Goal: Check status: Check status

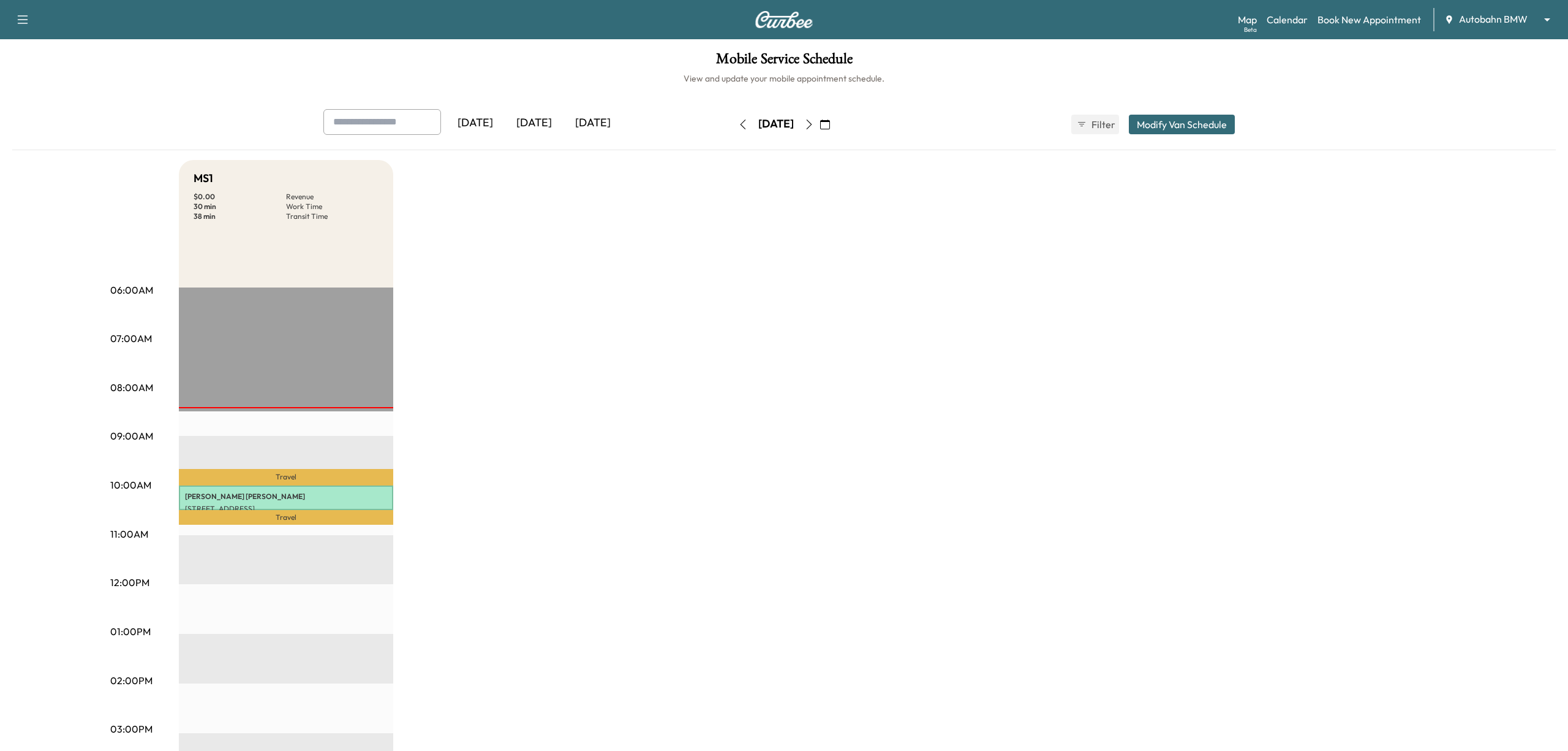
click at [1518, 26] on body "Support Log Out Map Beta Calendar Book New Appointment Autobahn BMW ******** ​ …" at bounding box center [784, 376] width 1568 height 751
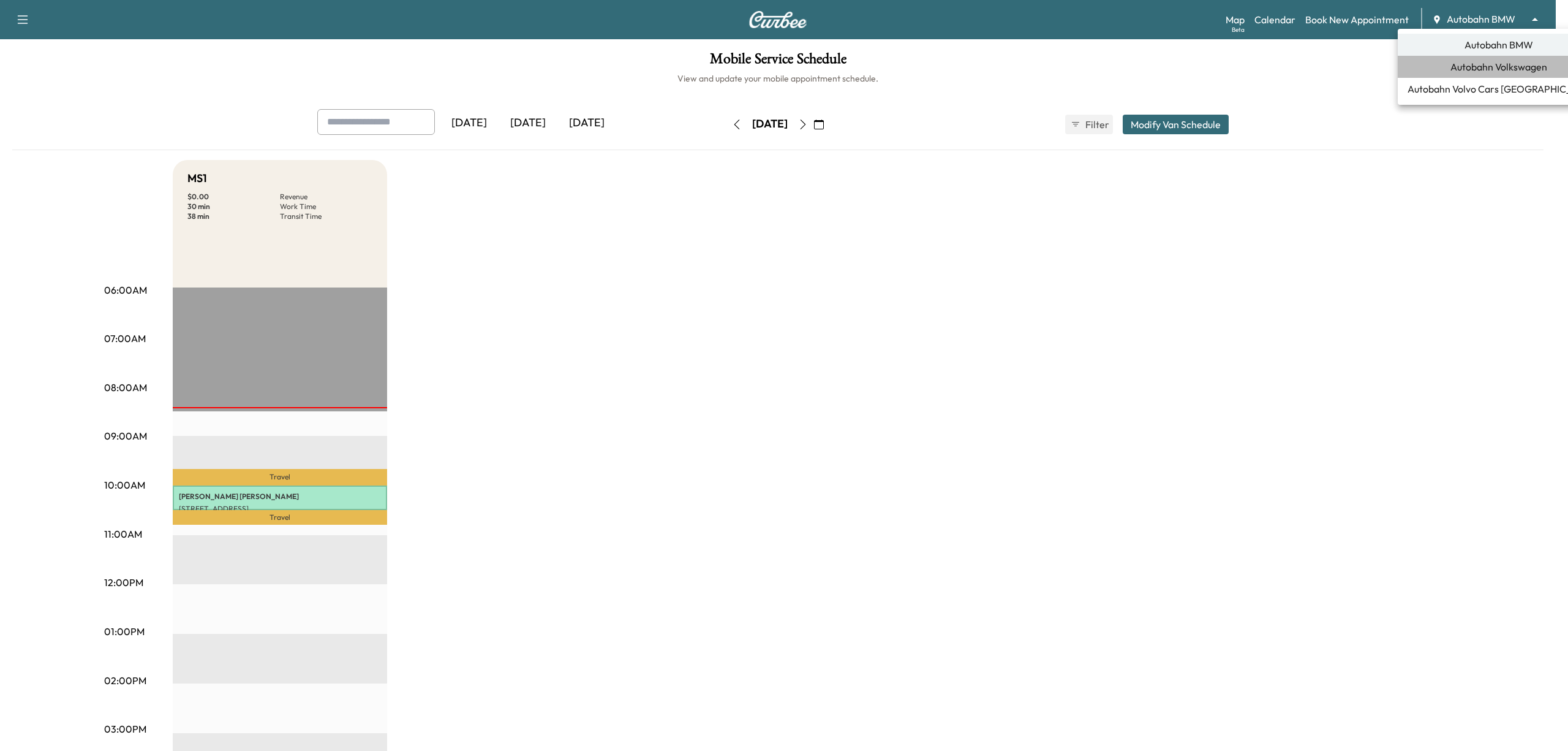
click at [1490, 71] on span "Autobahn Volkswagen" at bounding box center [1499, 66] width 97 height 14
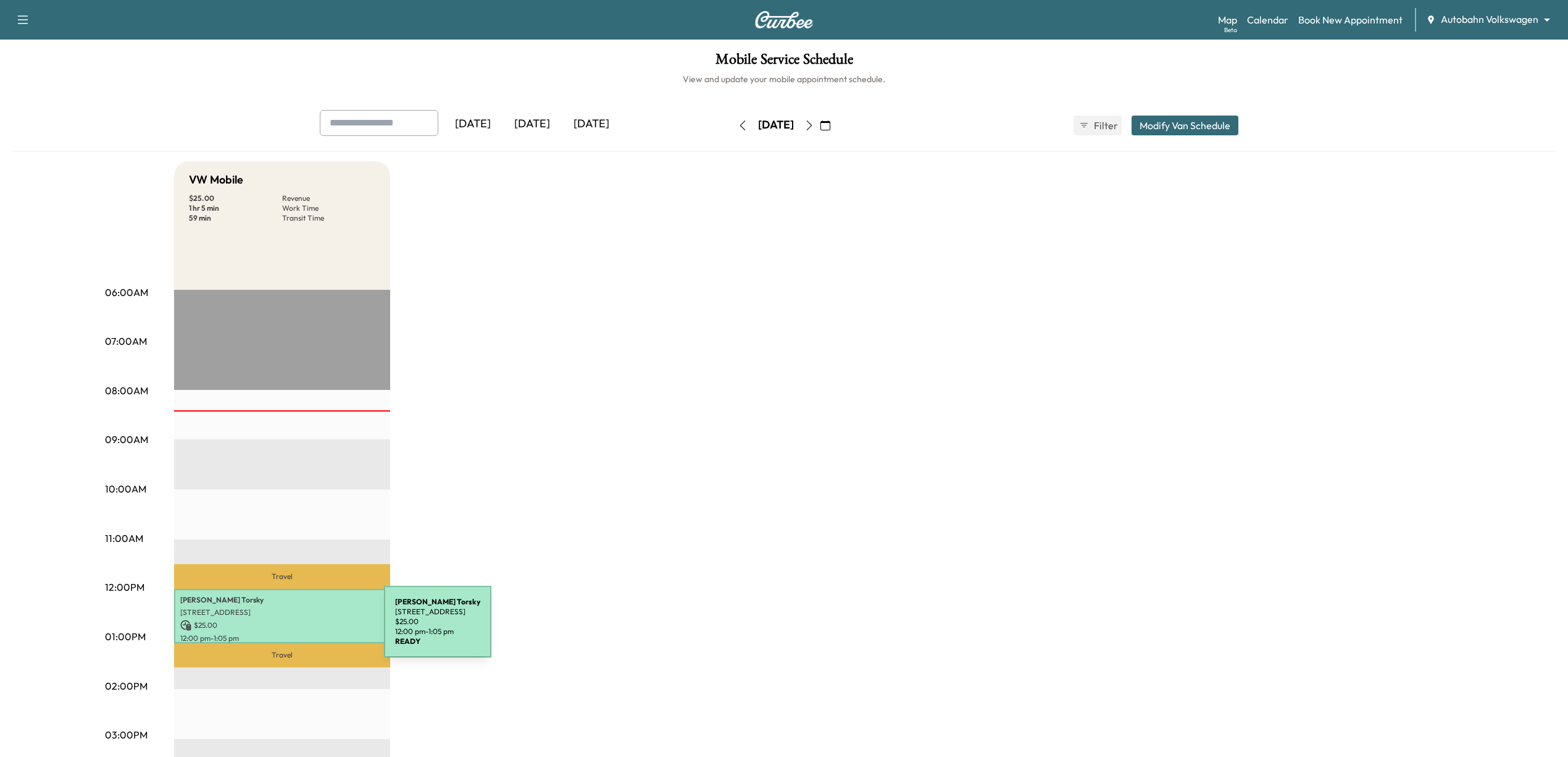
click at [292, 633] on p "12:00 pm - 1:05 pm" at bounding box center [282, 637] width 204 height 10
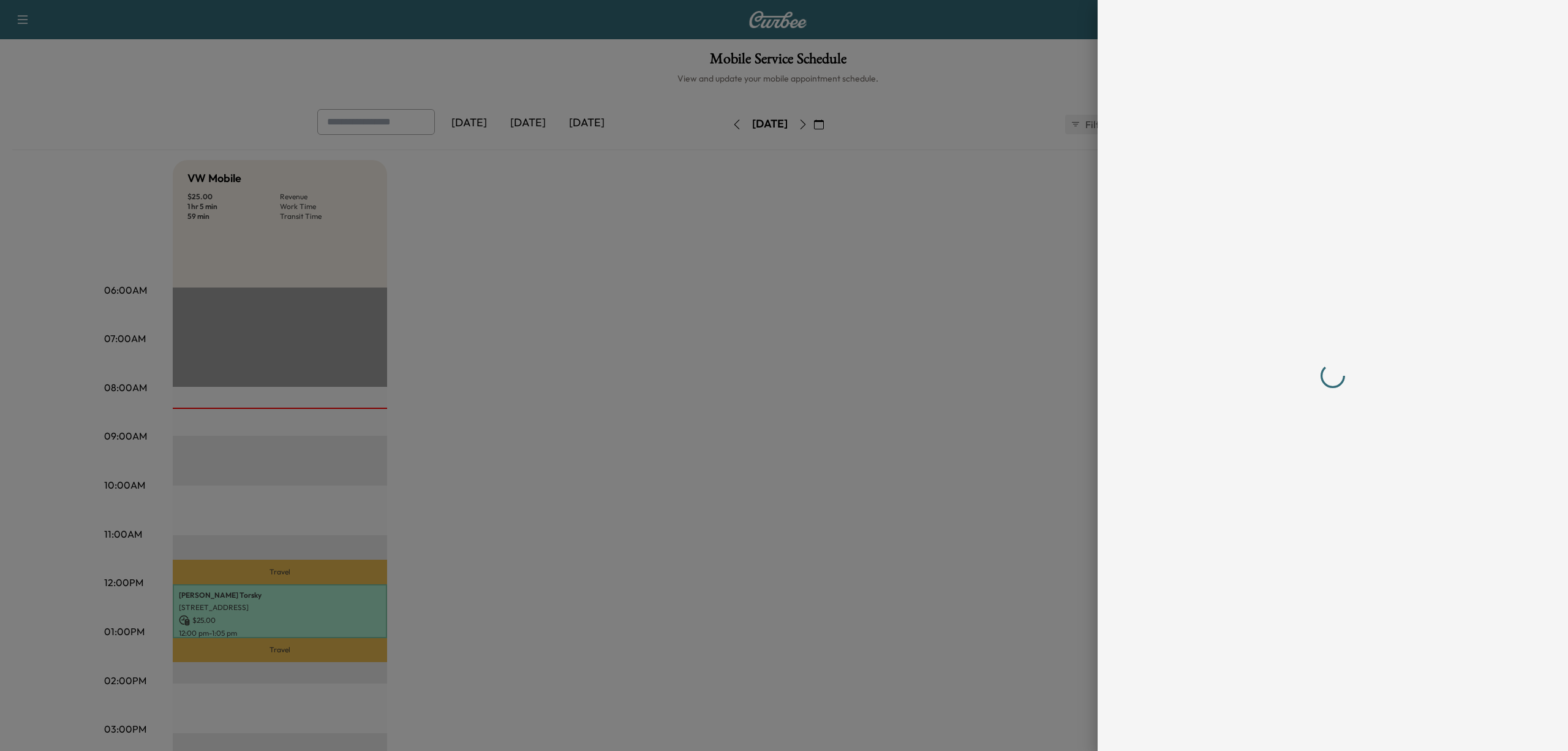
click at [1372, 317] on div at bounding box center [1333, 376] width 471 height 751
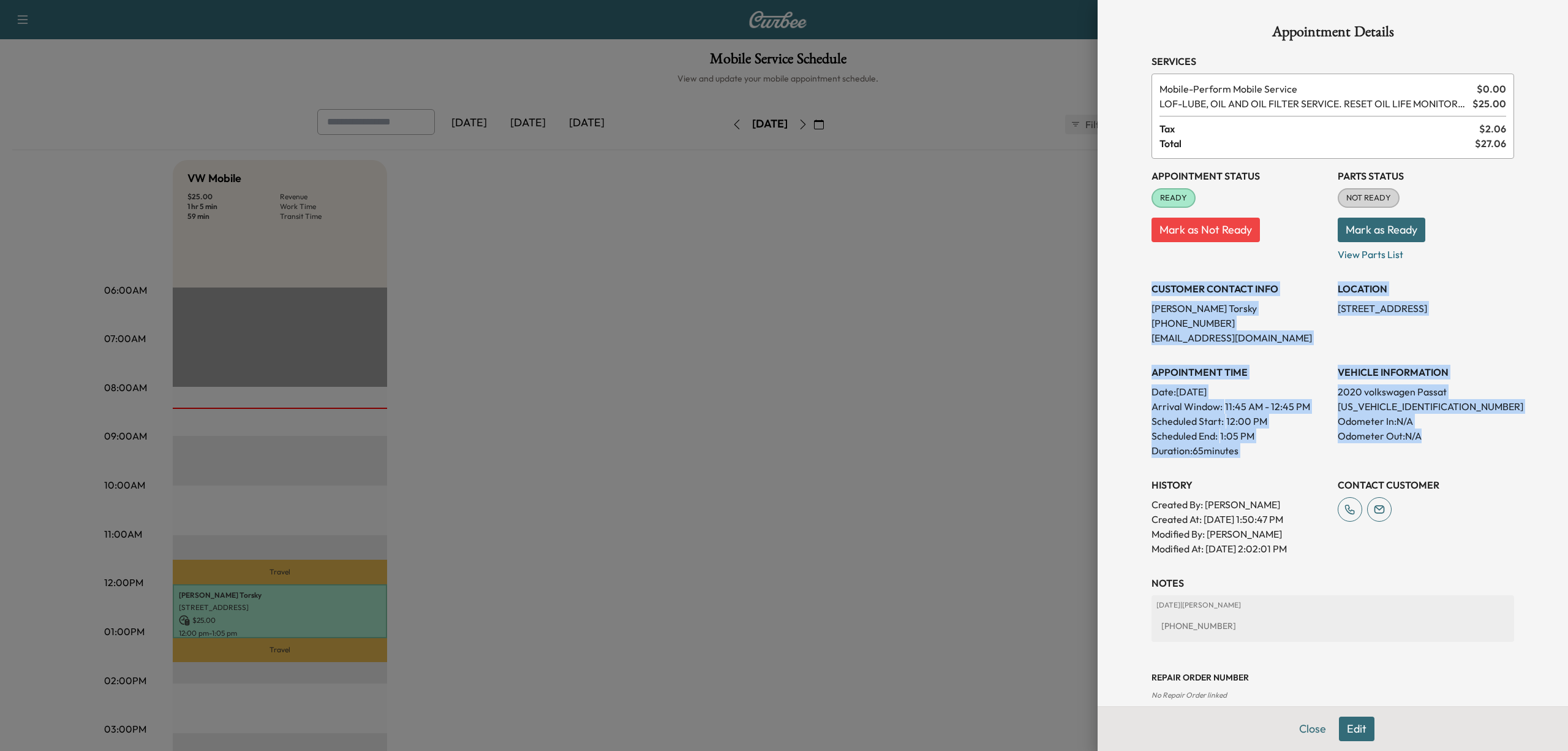
drag, startPoint x: 1141, startPoint y: 287, endPoint x: 1466, endPoint y: 438, distance: 358.4
click at [1466, 438] on div "Appointment Status READY Mark as Not Ready Parts Status NOT READY Mark as Ready…" at bounding box center [1333, 358] width 363 height 397
copy div "CUSTOMER CONTACT INFO [PERSON_NAME] [PHONE_NUMBER] [EMAIL_ADDRESS][DOMAIN_NAME]…"
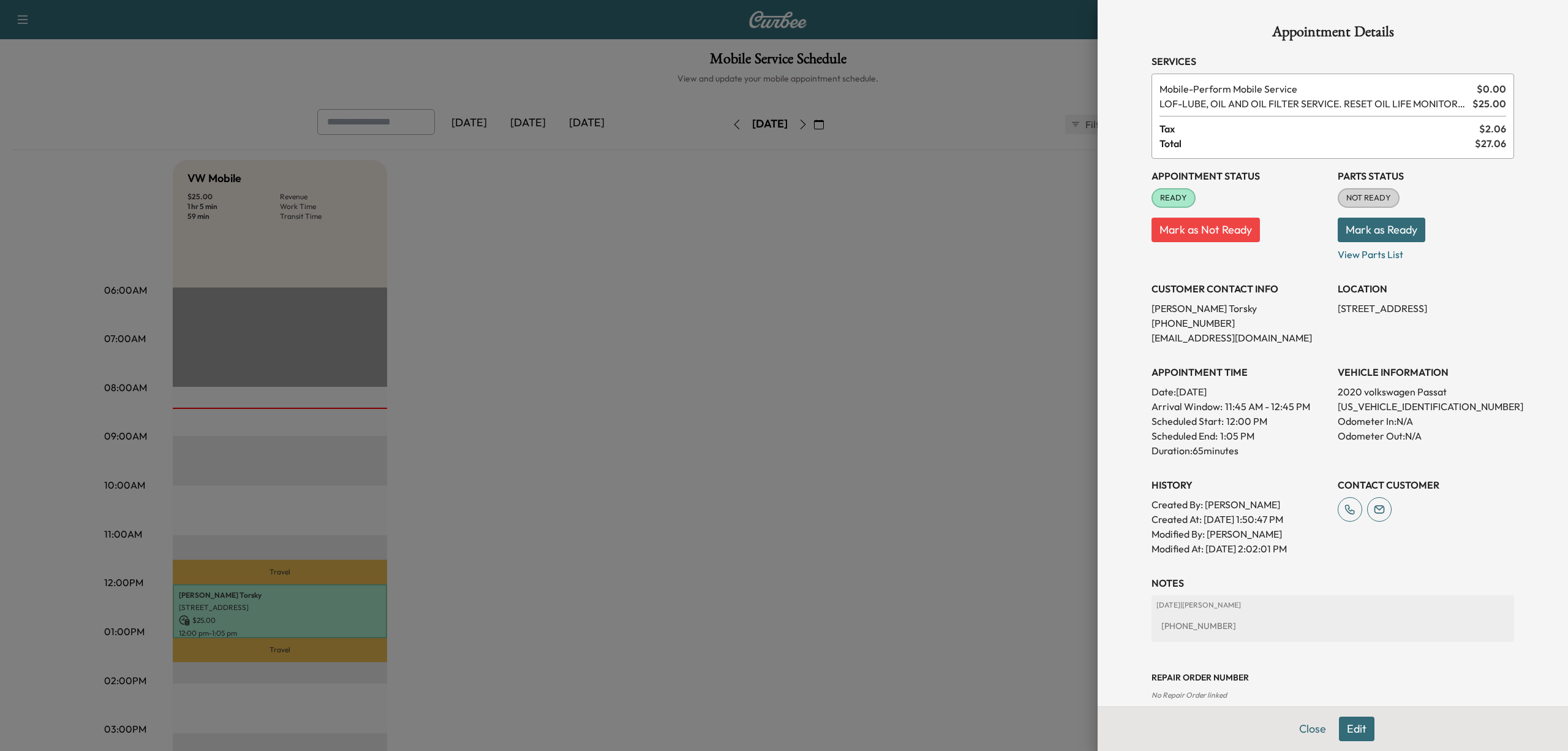
drag, startPoint x: 1301, startPoint y: 730, endPoint x: 1282, endPoint y: 726, distance: 19.4
click at [1301, 730] on div "Appointment Details Services Mobile - Perform Mobile Service $ 0.00 LOF - LUBE,…" at bounding box center [1333, 391] width 392 height 782
